Goal: Task Accomplishment & Management: Manage account settings

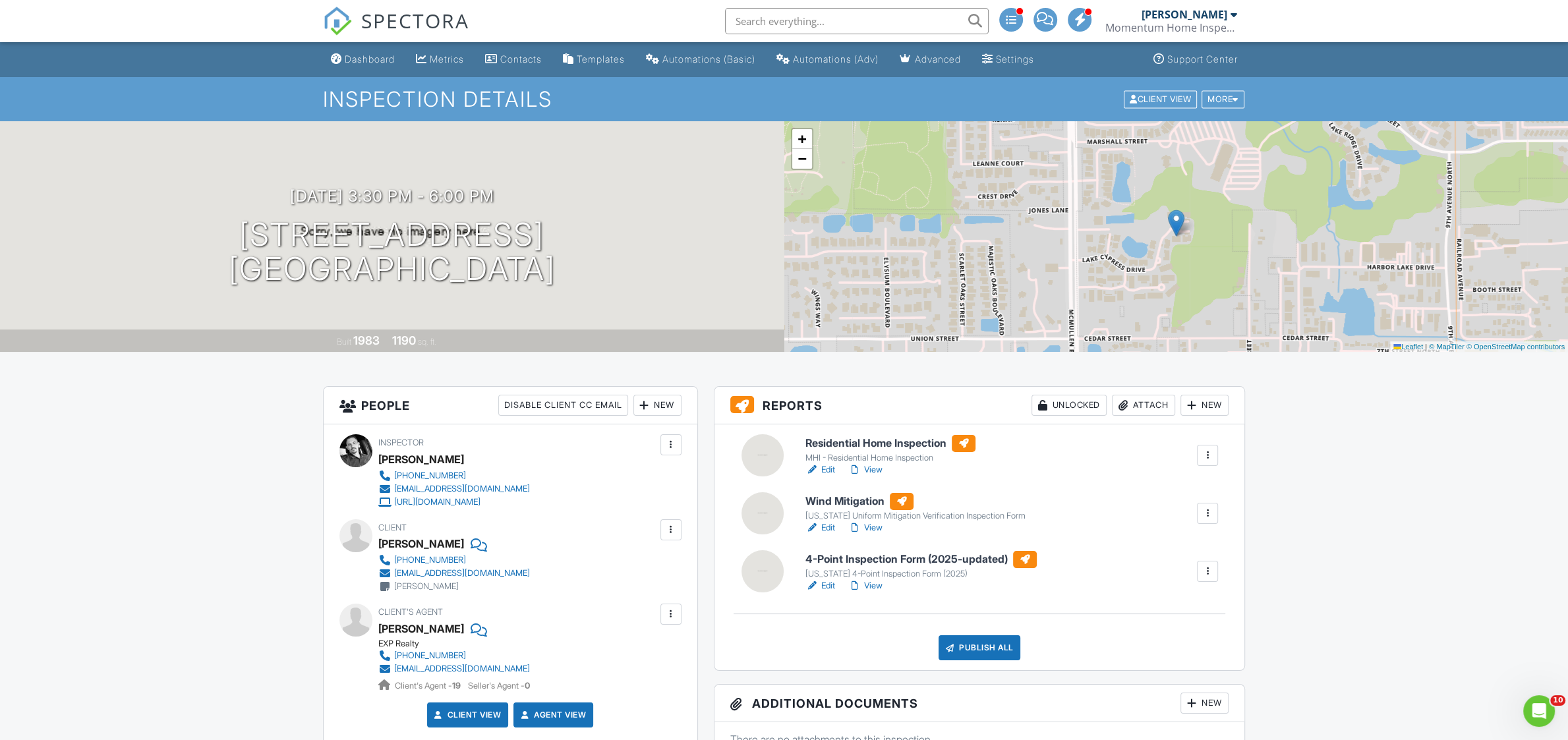
click at [846, 441] on h6 "Residential Home Inspection" at bounding box center [890, 444] width 170 height 17
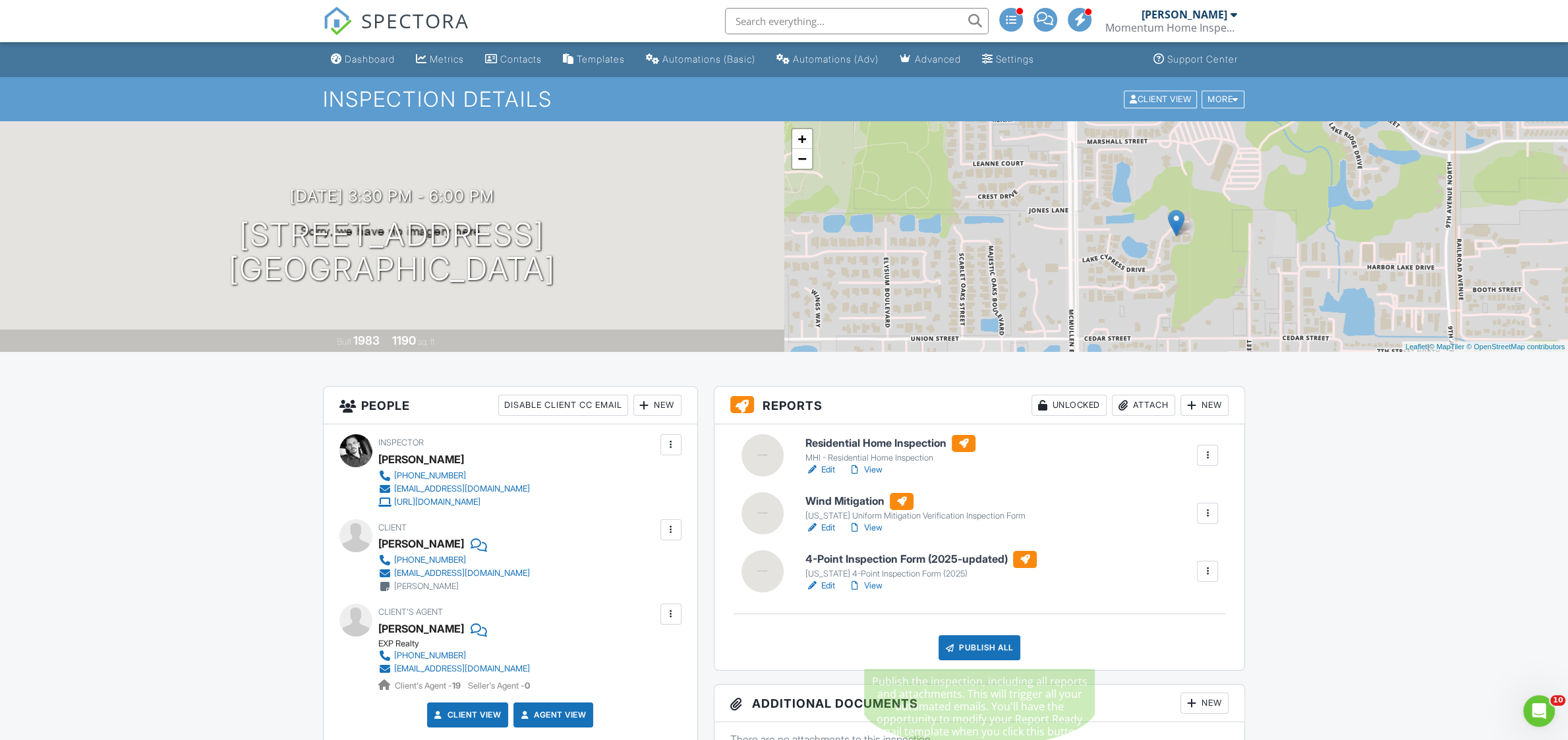
click at [989, 646] on div "Publish All" at bounding box center [980, 648] width 82 height 25
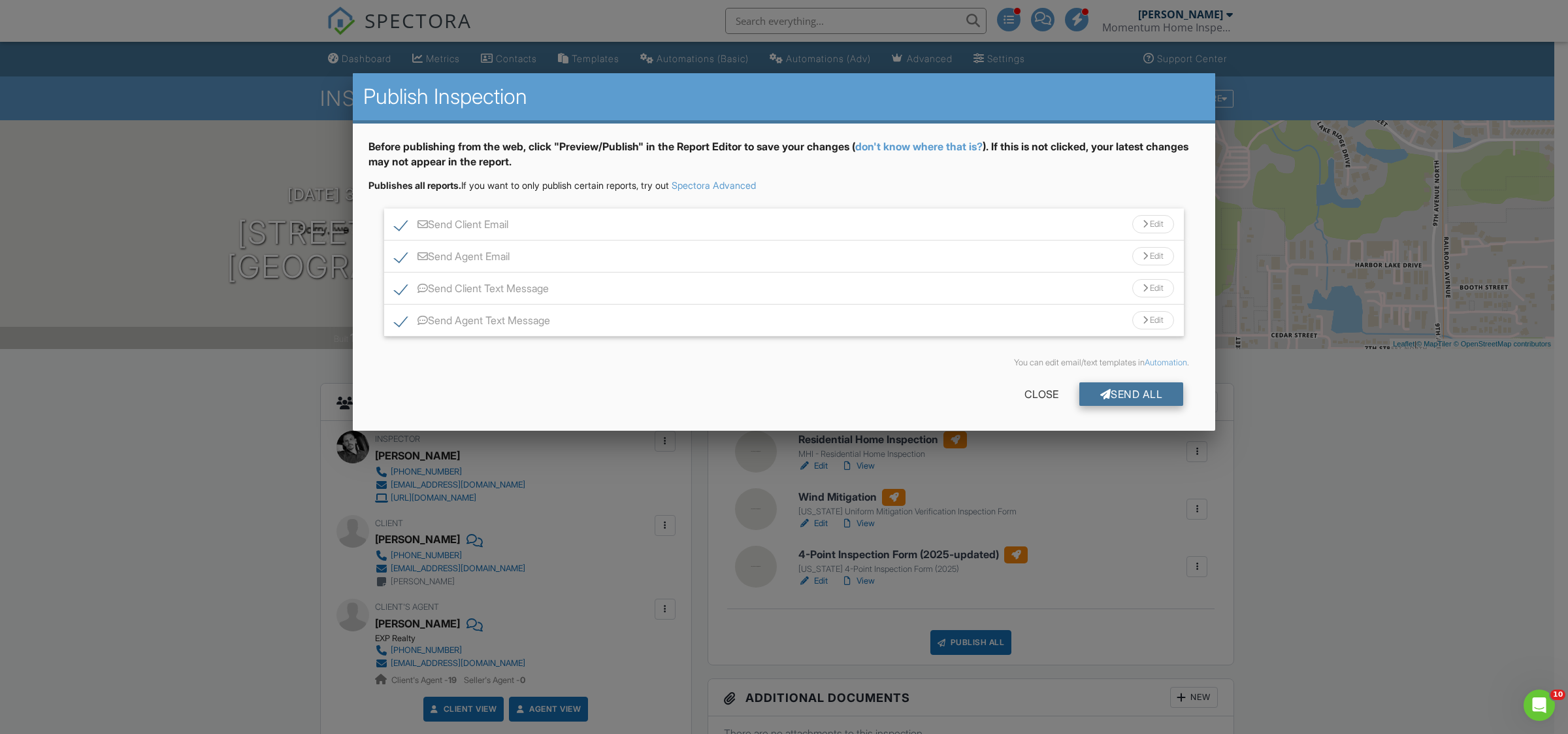
click at [1156, 392] on div "Send All" at bounding box center [1131, 394] width 104 height 23
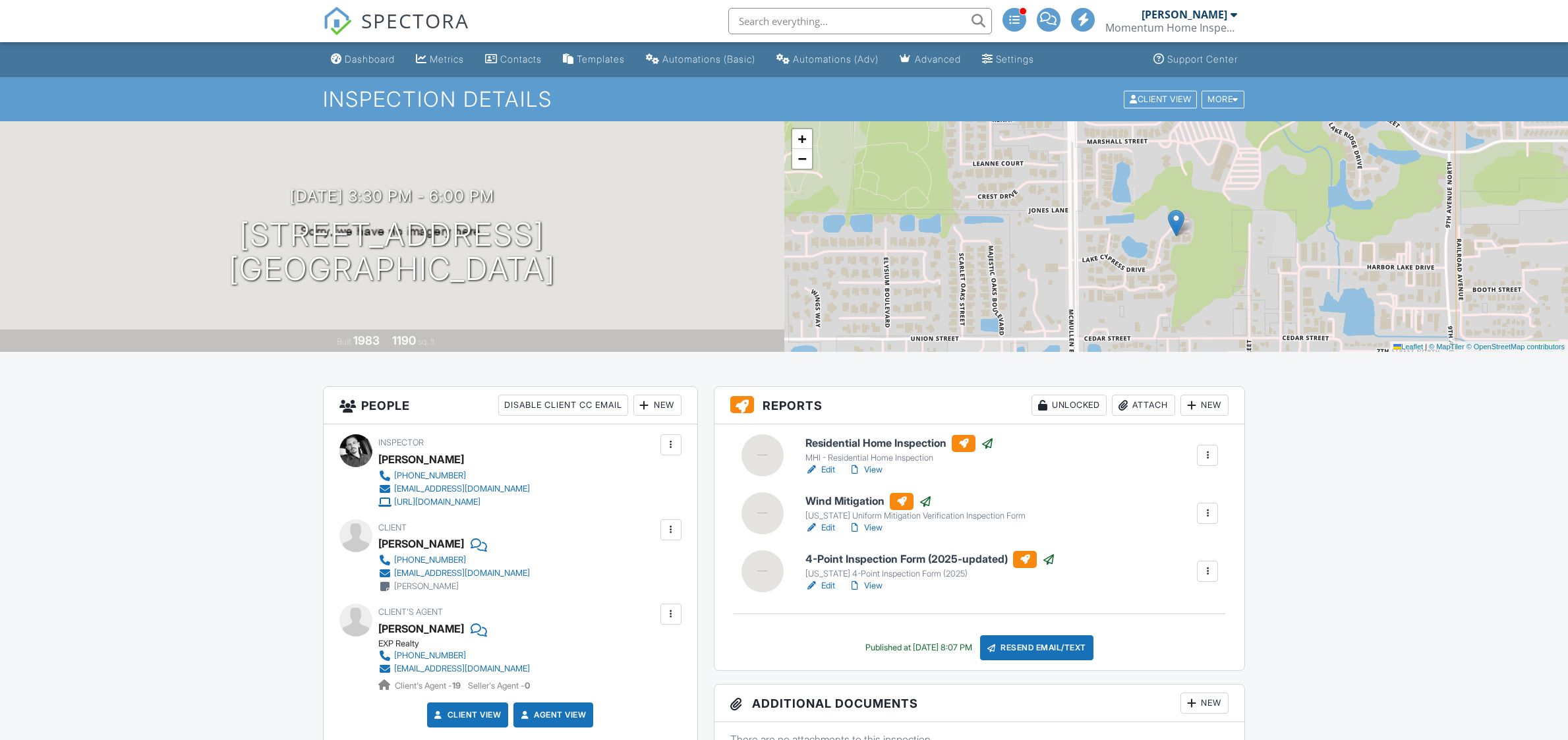
click at [1146, 405] on div "Attach" at bounding box center [1144, 404] width 64 height 21
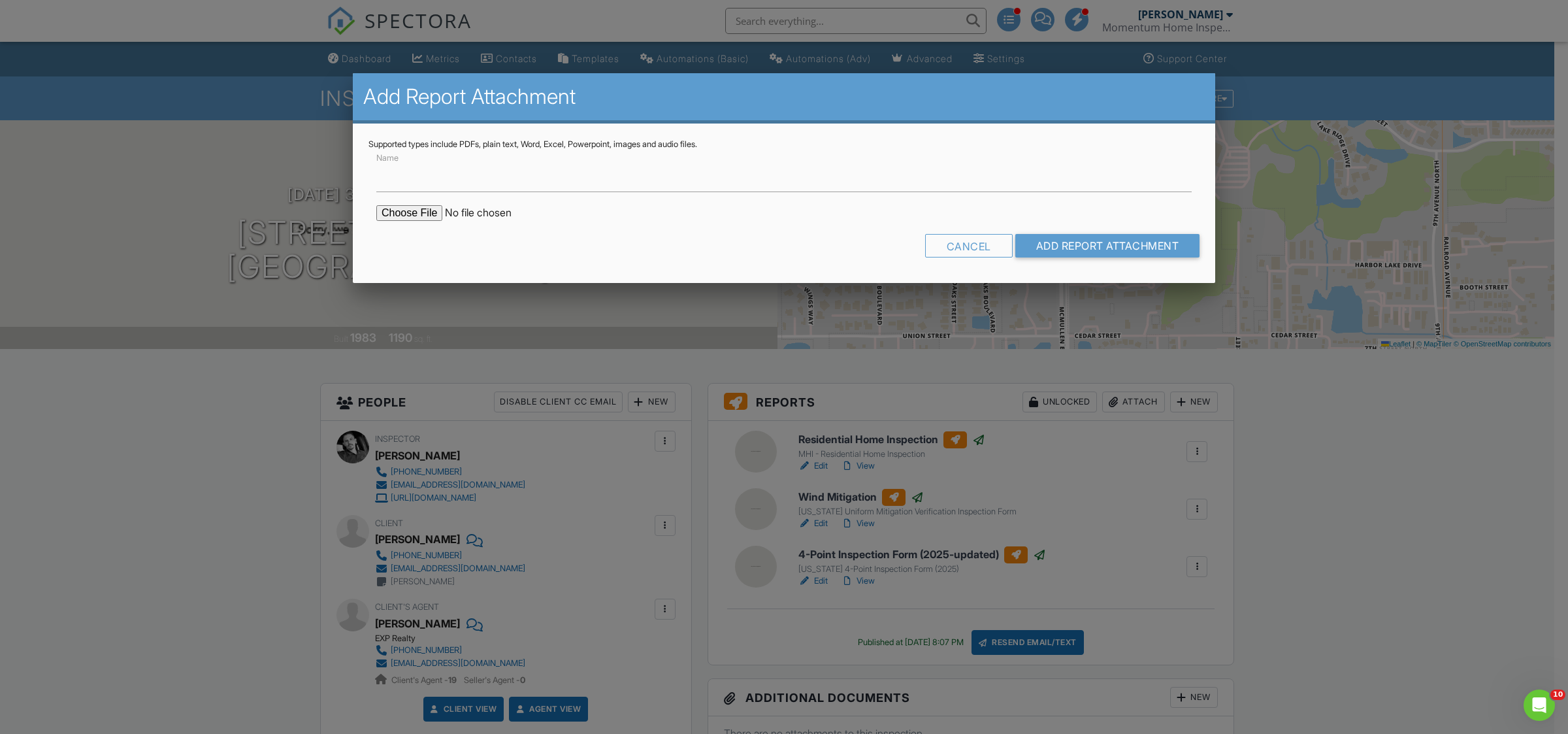
click at [391, 215] on input "file" at bounding box center [487, 213] width 222 height 16
type input "C:\fakepath\215041_46594281_574.pdf"
click at [535, 187] on input "Name" at bounding box center [784, 176] width 815 height 32
type input "BuildCheck Permit Report"
click at [1130, 242] on input "Add Report Attachment" at bounding box center [1108, 246] width 185 height 23
